Goal: Communication & Community: Answer question/provide support

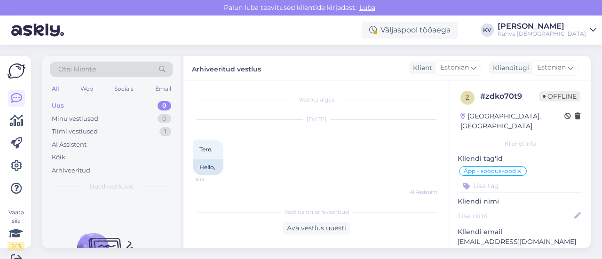
scroll to position [1181, 0]
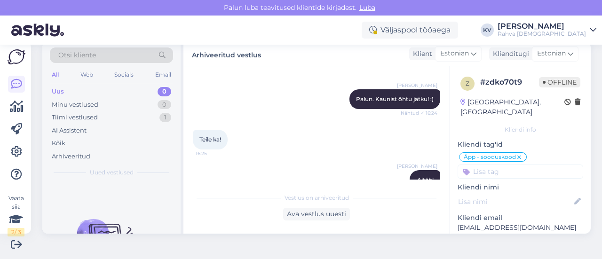
click at [108, 96] on div "Uus 0" at bounding box center [111, 91] width 123 height 13
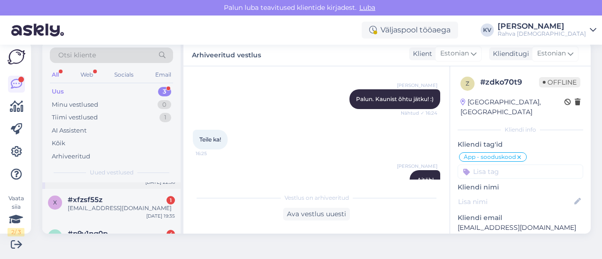
scroll to position [49, 0]
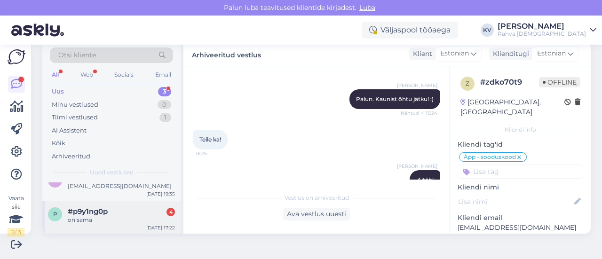
click at [107, 214] on span "#p9y1ng0p" at bounding box center [88, 212] width 40 height 8
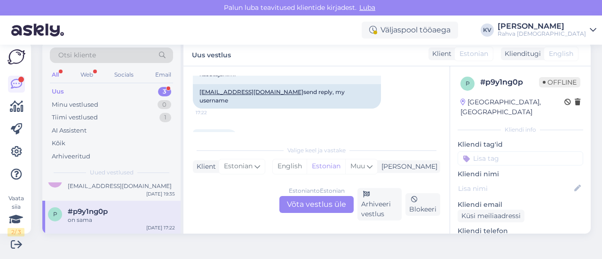
scroll to position [431, 0]
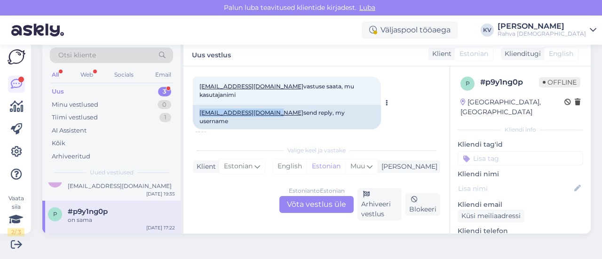
drag, startPoint x: 271, startPoint y: 105, endPoint x: 193, endPoint y: 104, distance: 78.1
click at [193, 105] on div "[PERSON_NAME][EMAIL_ADDRESS][DOMAIN_NAME] send reply, my username" at bounding box center [287, 117] width 188 height 24
copy link "[EMAIL_ADDRESS][DOMAIN_NAME]"
click at [312, 205] on div "Estonian to Estonian Võta vestlus üle" at bounding box center [317, 204] width 74 height 17
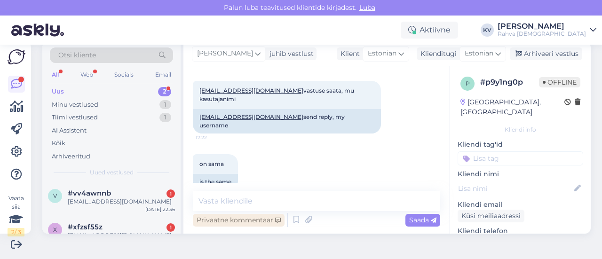
click at [229, 218] on div "Privaatne kommentaar" at bounding box center [239, 220] width 92 height 13
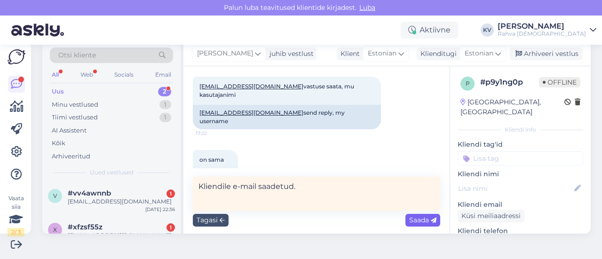
type textarea "Kliendile e-mail saadetud."
click at [411, 217] on span "Saada" at bounding box center [422, 220] width 27 height 8
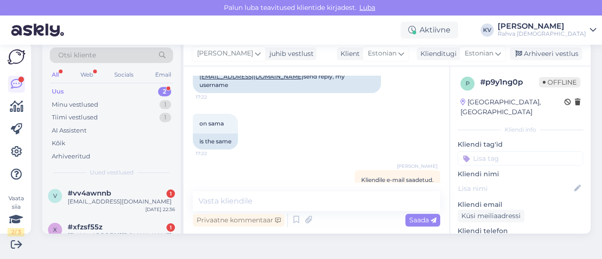
click at [469, 152] on input at bounding box center [521, 159] width 126 height 14
type input "Äpp - liitumisplaani"
click at [483, 180] on span "Äpp - liitumisplaani tühistamine" at bounding box center [520, 183] width 75 height 6
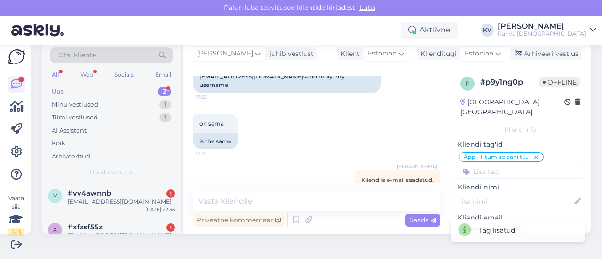
click at [477, 165] on input at bounding box center [521, 172] width 126 height 14
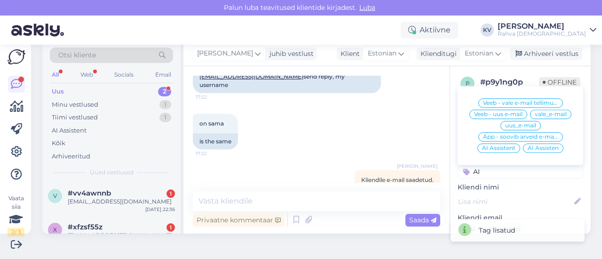
scroll to position [47, 0]
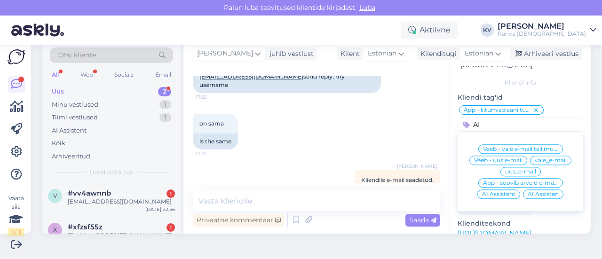
type input "AI"
click at [482, 192] on span "AI Assistent" at bounding box center [498, 195] width 33 height 6
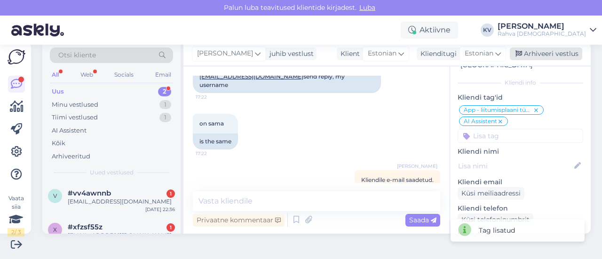
click at [535, 56] on div "Arhiveeri vestlus" at bounding box center [546, 54] width 72 height 13
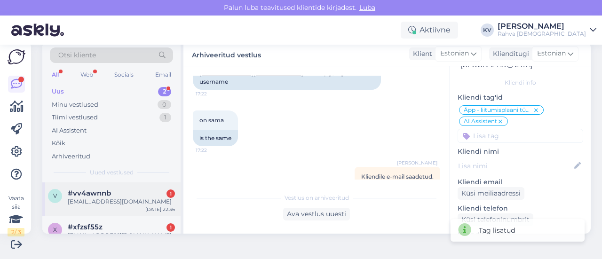
scroll to position [16, 0]
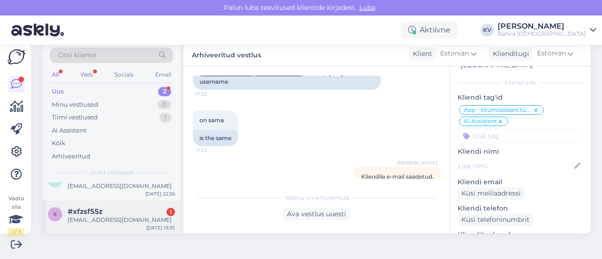
click at [89, 219] on div "[EMAIL_ADDRESS][DOMAIN_NAME]" at bounding box center [121, 220] width 107 height 8
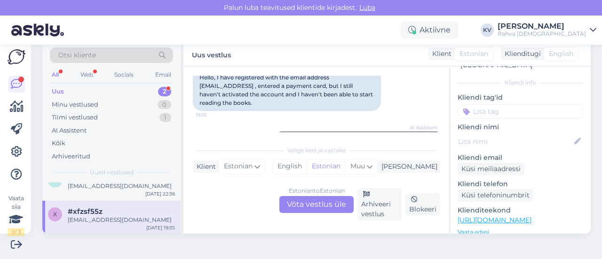
scroll to position [195, 0]
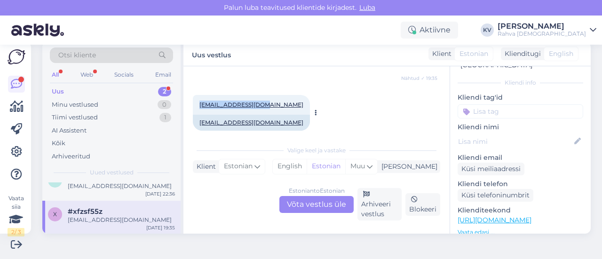
drag, startPoint x: 268, startPoint y: 95, endPoint x: 200, endPoint y: 97, distance: 67.8
click at [200, 97] on div "[EMAIL_ADDRESS][DOMAIN_NAME] 19:35" at bounding box center [251, 105] width 117 height 20
copy link "[EMAIL_ADDRESS][DOMAIN_NAME]"
click at [312, 207] on div "Estonian to Estonian Võta vestlus üle" at bounding box center [317, 204] width 74 height 17
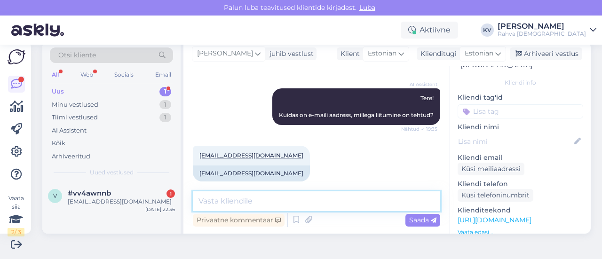
click at [262, 208] on textarea at bounding box center [317, 202] width 248 height 20
paste textarea "[EMAIL_ADDRESS][DOMAIN_NAME]"
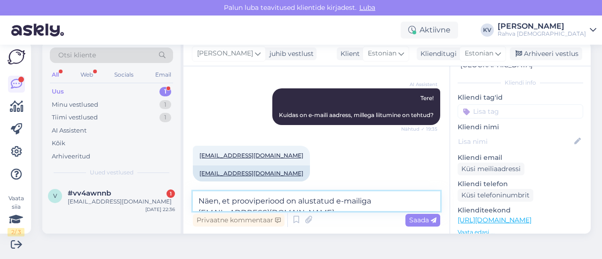
scroll to position [156, 0]
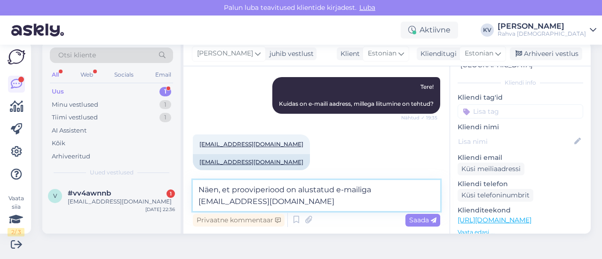
type textarea "Näen, et prooviperiood on alustatud e-mailiga [EMAIL_ADDRESS][DOMAIN_NAME]"
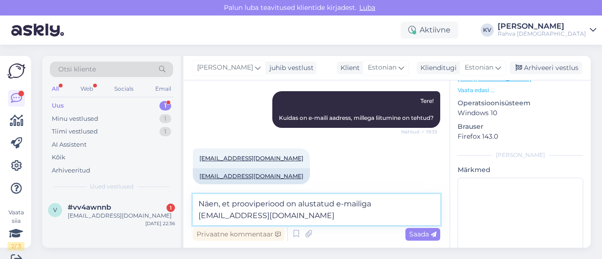
scroll to position [221, 0]
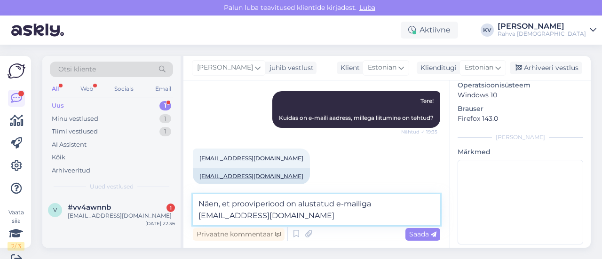
drag, startPoint x: 288, startPoint y: 214, endPoint x: 200, endPoint y: 206, distance: 88.8
click at [200, 206] on textarea "Näen, et prooviperiood on alustatud e-mailiga [EMAIL_ADDRESS][DOMAIN_NAME]" at bounding box center [317, 209] width 248 height 31
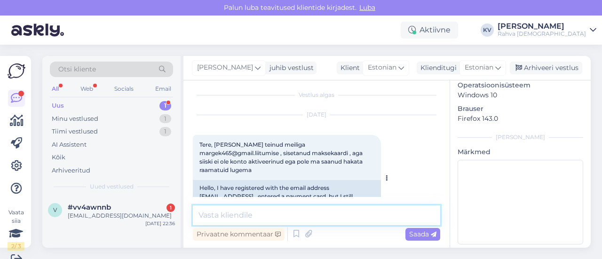
scroll to position [0, 0]
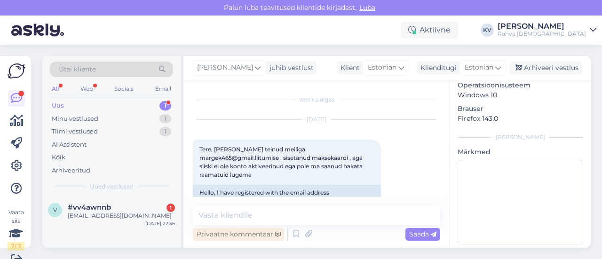
click at [231, 231] on div "Privaatne kommentaar" at bounding box center [239, 234] width 92 height 13
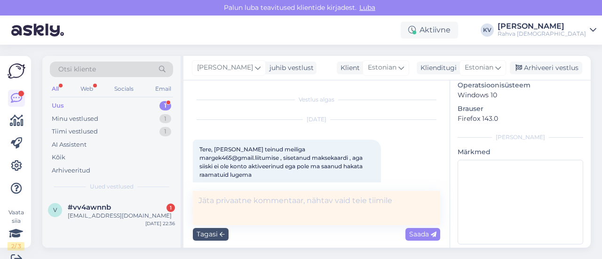
click at [237, 212] on textarea at bounding box center [317, 208] width 248 height 34
type textarea "Kliendile e-mailile kirjutatud."
click at [409, 231] on span "Saada" at bounding box center [422, 234] width 27 height 8
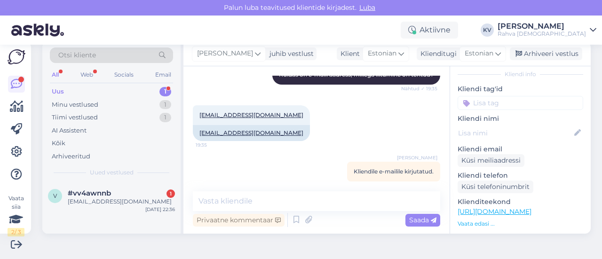
scroll to position [33, 0]
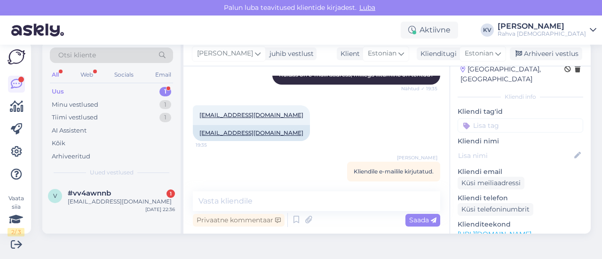
click at [484, 119] on input at bounding box center [521, 126] width 126 height 14
type input "Äpp - küsimus"
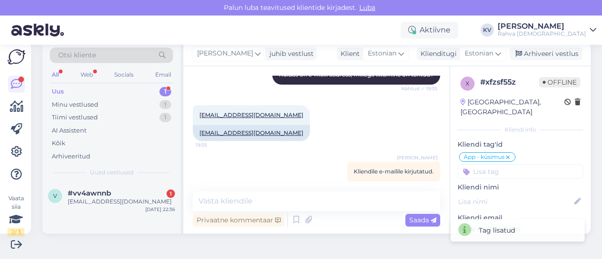
scroll to position [0, 0]
click at [535, 59] on div "Arhiveeri vestlus" at bounding box center [546, 54] width 72 height 13
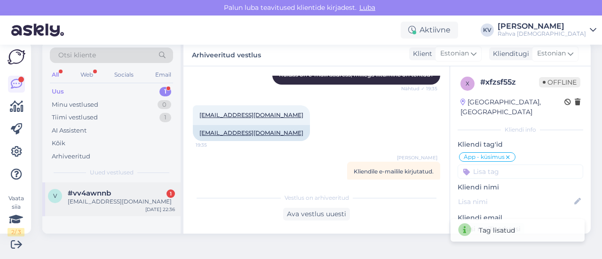
click at [109, 192] on span "#vv4awnnb" at bounding box center [89, 193] width 43 height 8
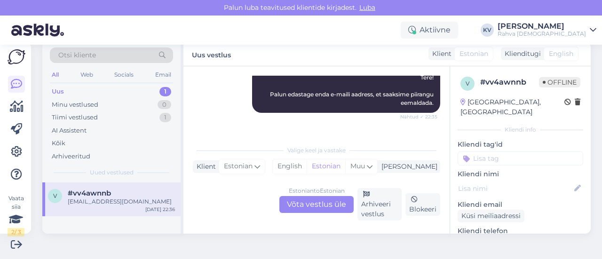
scroll to position [195, 0]
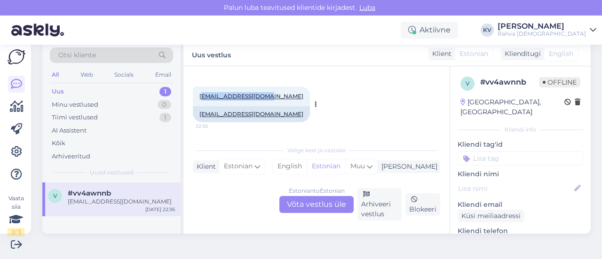
drag, startPoint x: 269, startPoint y: 97, endPoint x: 200, endPoint y: 99, distance: 68.7
click at [200, 99] on div "[EMAIL_ADDRESS][DOMAIN_NAME] 22:36" at bounding box center [251, 97] width 117 height 20
click at [270, 101] on div "[EMAIL_ADDRESS][DOMAIN_NAME] 22:36" at bounding box center [251, 97] width 117 height 20
drag, startPoint x: 269, startPoint y: 97, endPoint x: 199, endPoint y: 98, distance: 70.1
click at [199, 98] on div "[EMAIL_ADDRESS][DOMAIN_NAME] 22:36" at bounding box center [251, 97] width 117 height 20
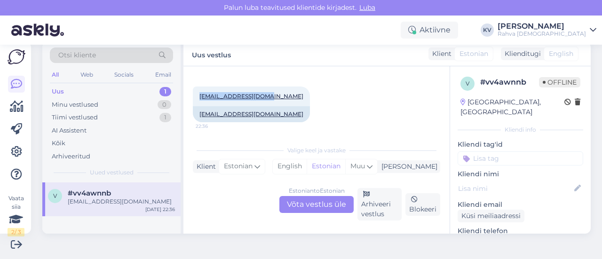
copy link "[EMAIL_ADDRESS][DOMAIN_NAME]"
click at [573, 184] on icon at bounding box center [578, 189] width 10 height 10
paste input "[PERSON_NAME]"
type input "[PERSON_NAME]"
click at [305, 205] on div "Estonian to Estonian Võta vestlus üle" at bounding box center [317, 204] width 74 height 17
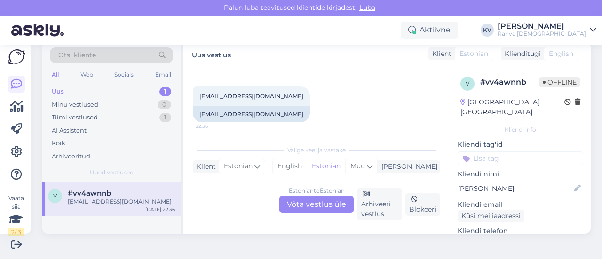
scroll to position [144, 0]
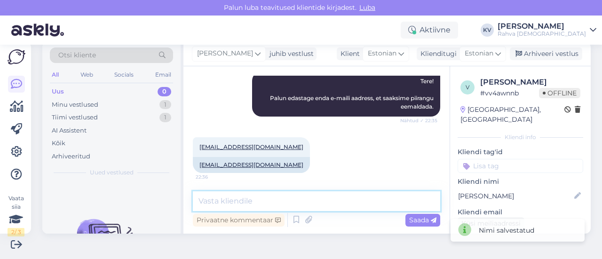
click at [253, 206] on textarea at bounding box center [317, 202] width 248 height 20
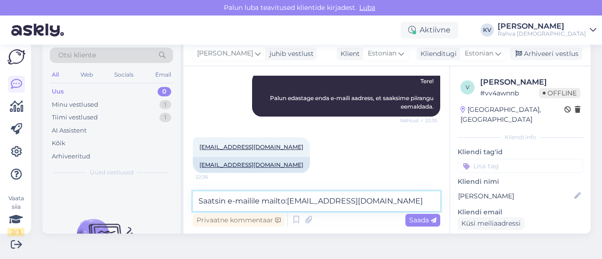
click at [290, 202] on textarea "Saatsin e-mailile mailto:[EMAIL_ADDRESS][DOMAIN_NAME]" at bounding box center [317, 202] width 248 height 20
click at [375, 200] on textarea "Saatsin e-mailile [EMAIL_ADDRESS][DOMAIN_NAME]" at bounding box center [317, 202] width 248 height 20
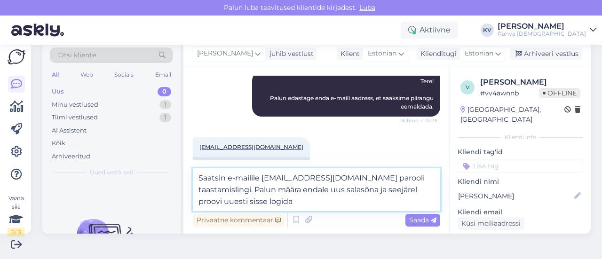
type textarea "Saatsin e-mailile [EMAIL_ADDRESS][DOMAIN_NAME] parooli taastamislingi. Palun mä…"
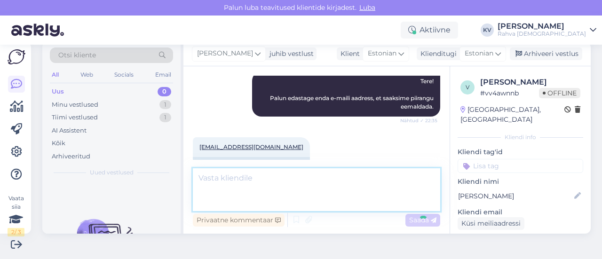
scroll to position [222, 0]
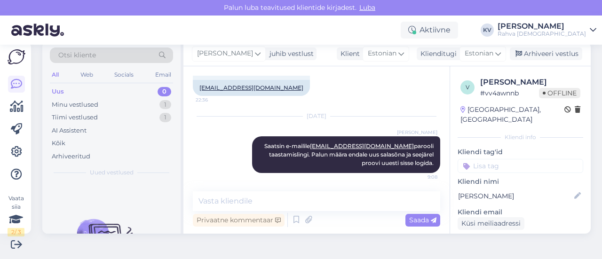
click at [496, 159] on input at bounding box center [521, 166] width 126 height 14
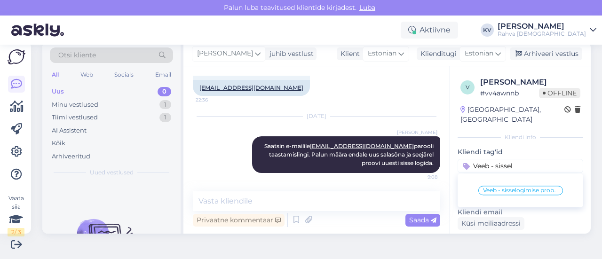
type input "Veeb - sissel"
click at [490, 188] on span "Veeb - sisselogimise probleem" at bounding box center [520, 191] width 75 height 6
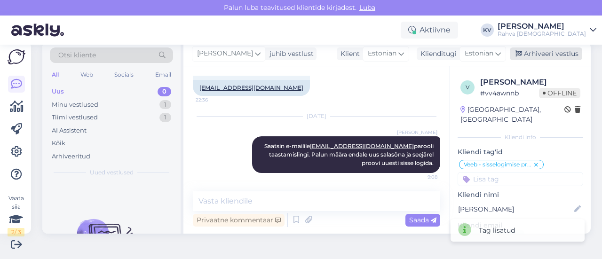
click at [535, 56] on div "Arhiveeri vestlus" at bounding box center [546, 54] width 72 height 13
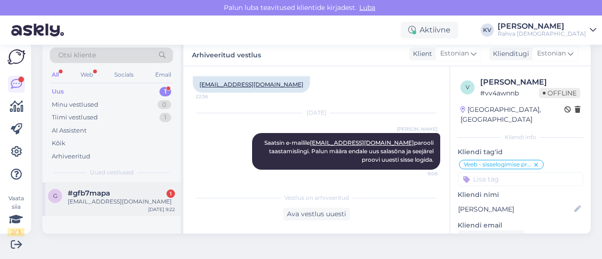
click at [102, 186] on div "g #gfb7mapa 1 [EMAIL_ADDRESS][DOMAIN_NAME] [DATE] 9:22" at bounding box center [111, 200] width 138 height 34
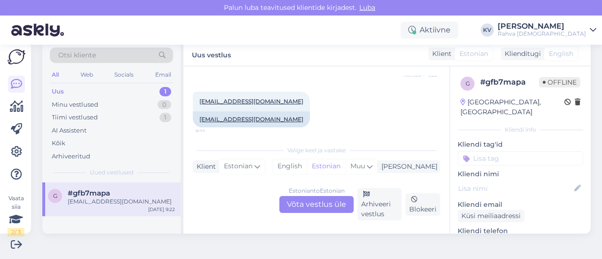
scroll to position [343, 0]
